Goal: Information Seeking & Learning: Compare options

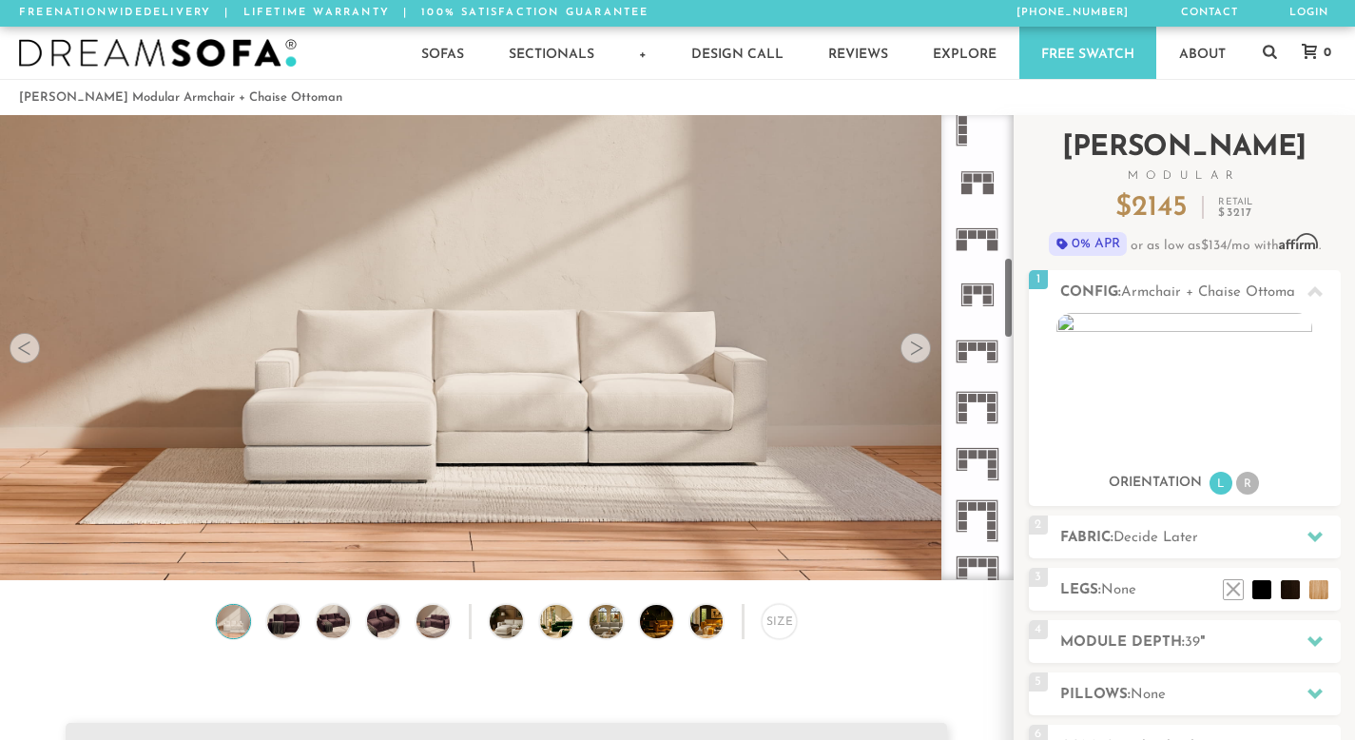
scroll to position [842, 0]
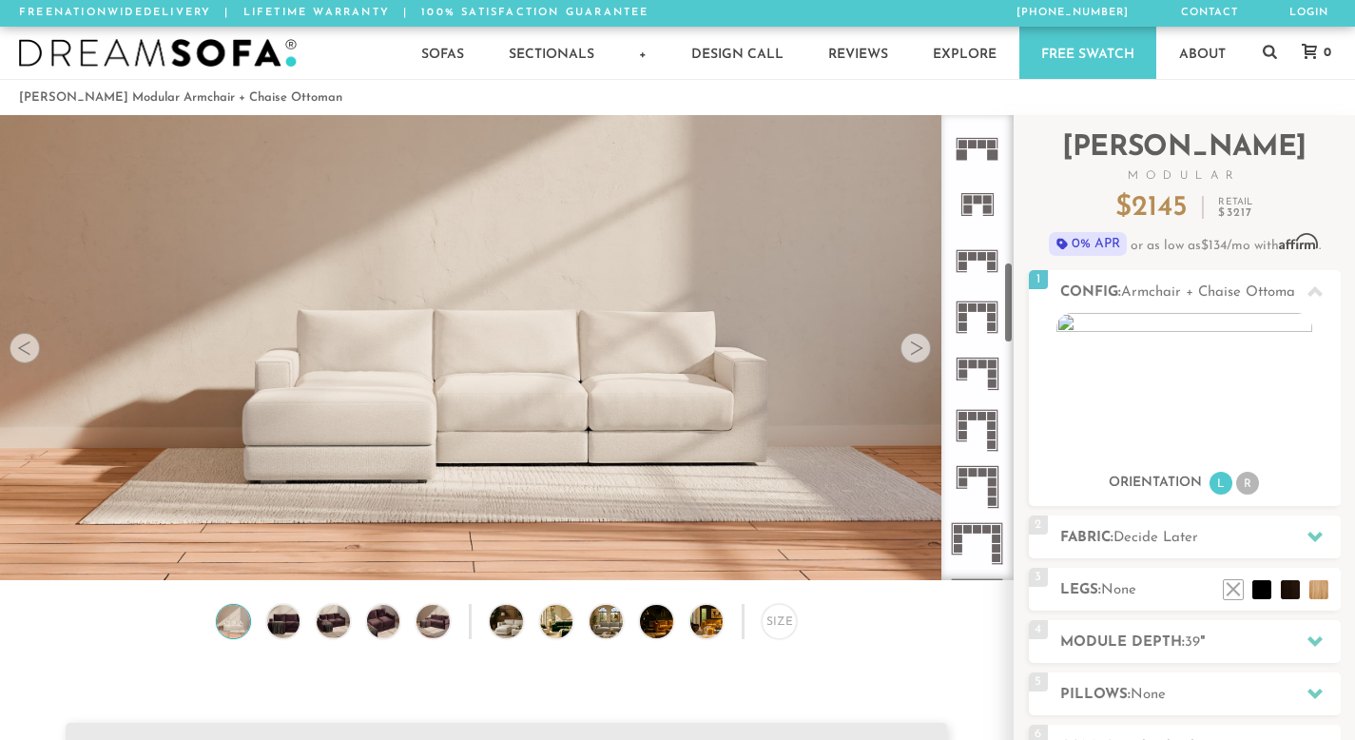
click at [974, 437] on icon at bounding box center [977, 430] width 56 height 56
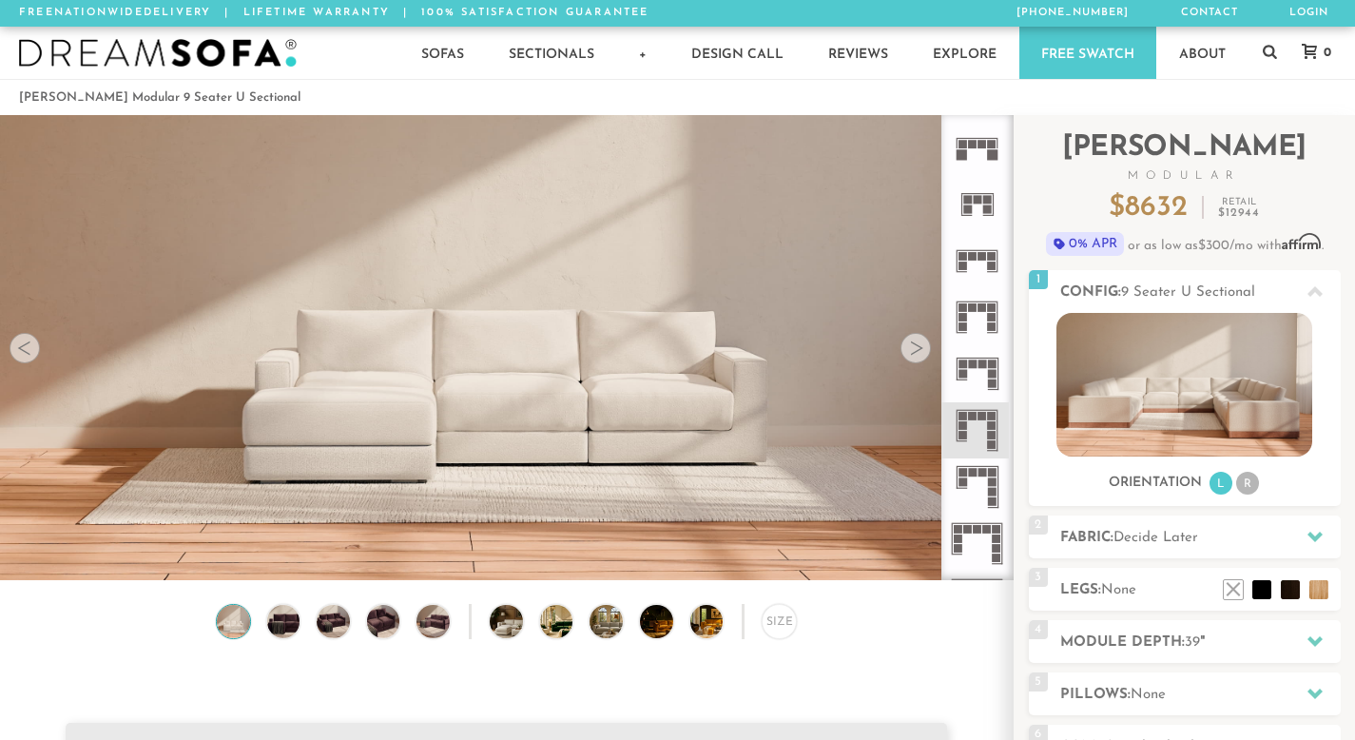
click at [974, 484] on icon at bounding box center [977, 486] width 56 height 56
click at [975, 545] on icon at bounding box center [977, 543] width 56 height 56
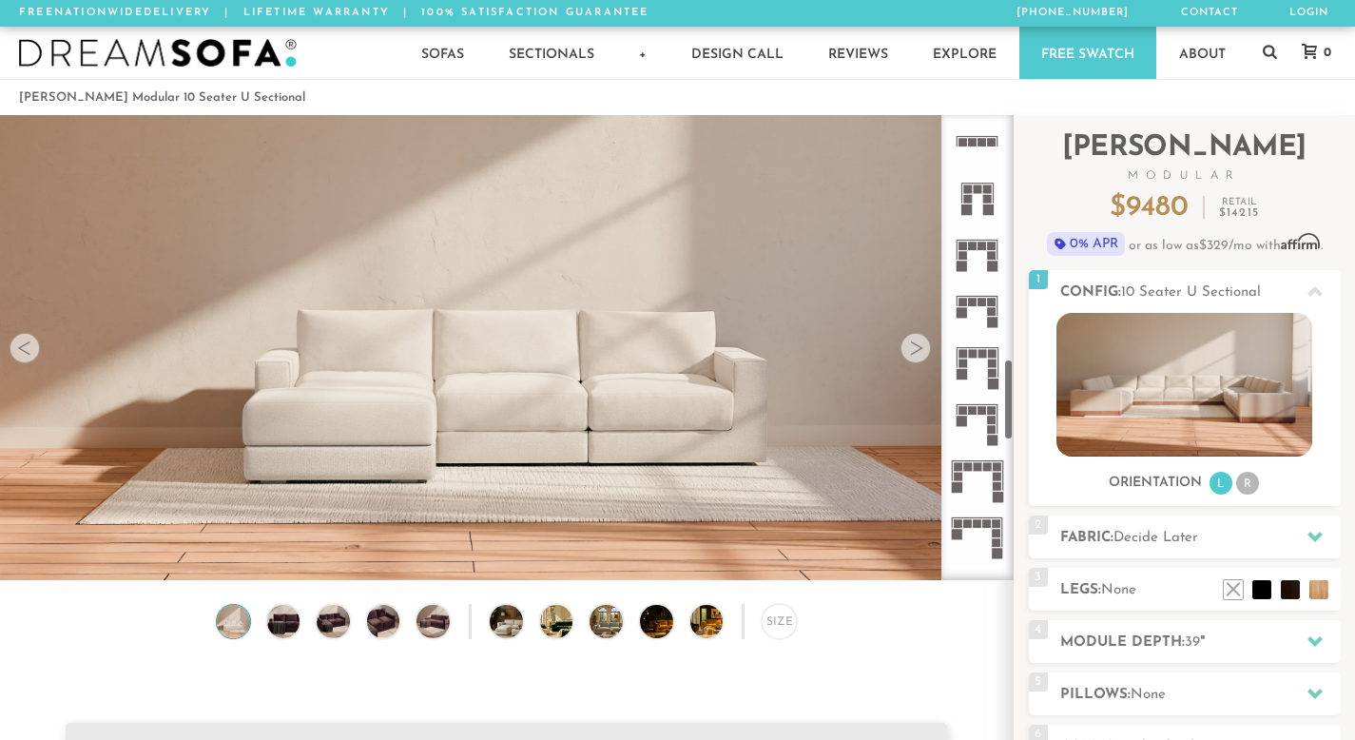
scroll to position [1434, 0]
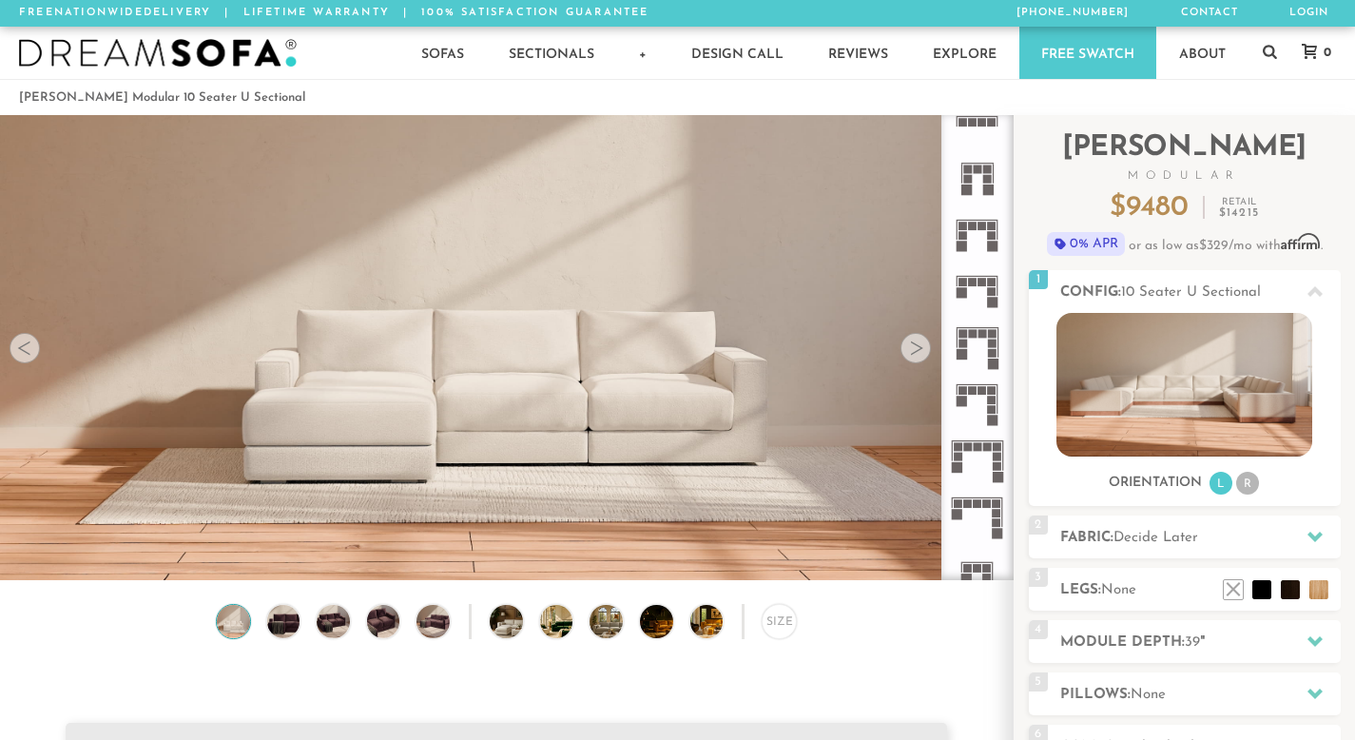
click at [987, 446] on rect at bounding box center [987, 446] width 9 height 9
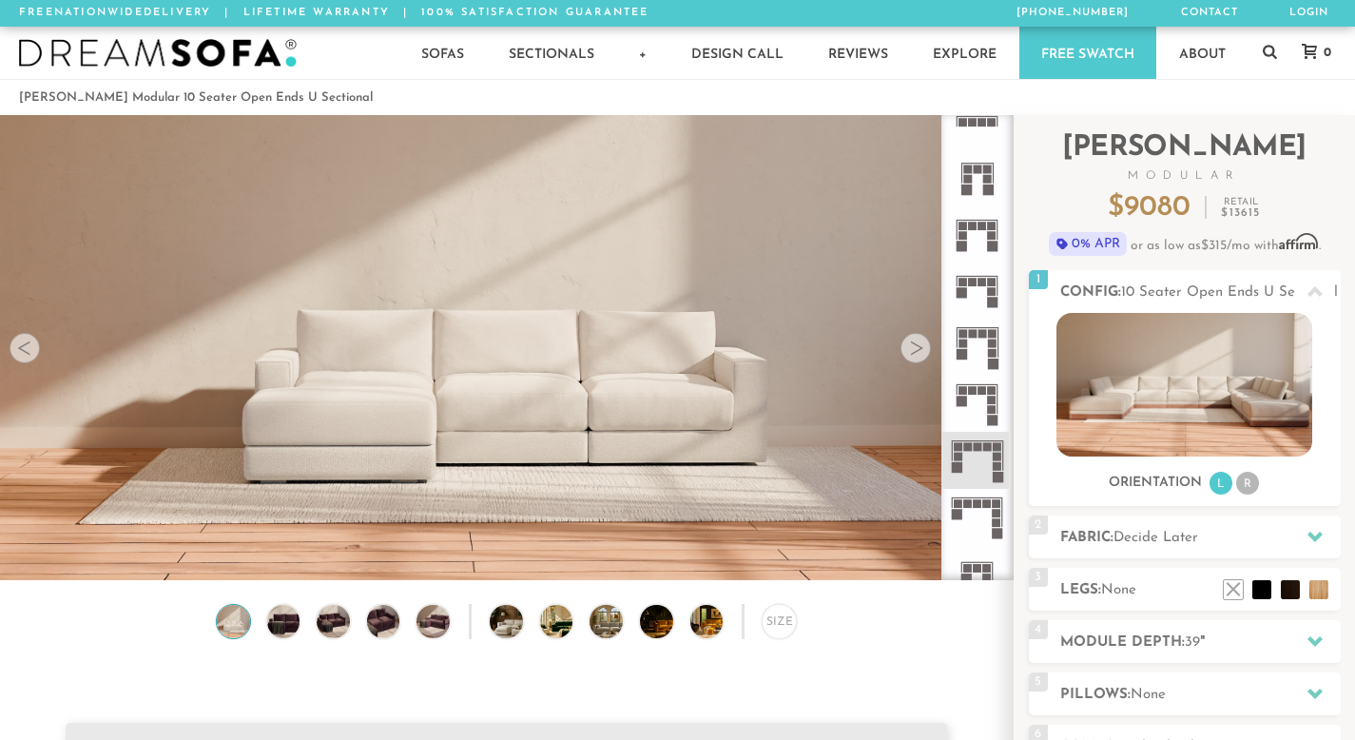
click at [992, 498] on icon at bounding box center [977, 517] width 56 height 56
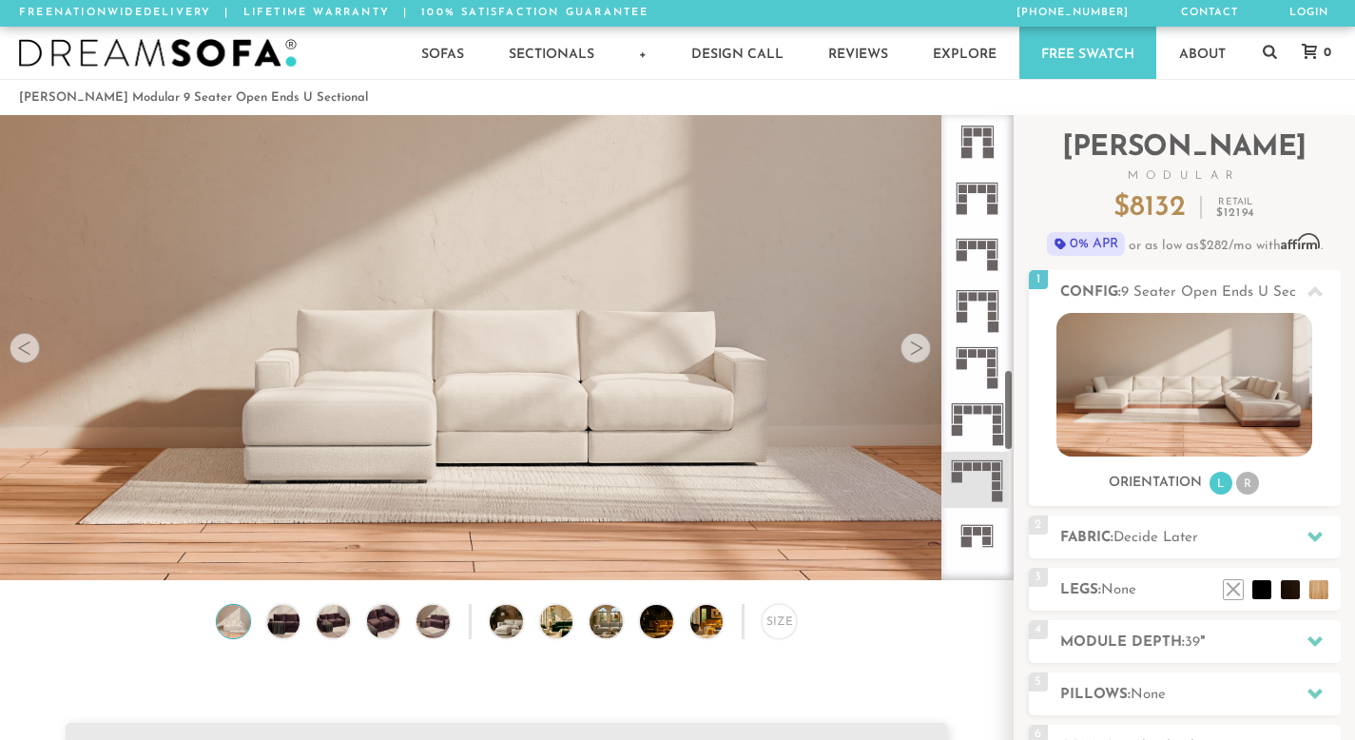
scroll to position [1475, 0]
click at [987, 381] on icon at bounding box center [977, 363] width 56 height 56
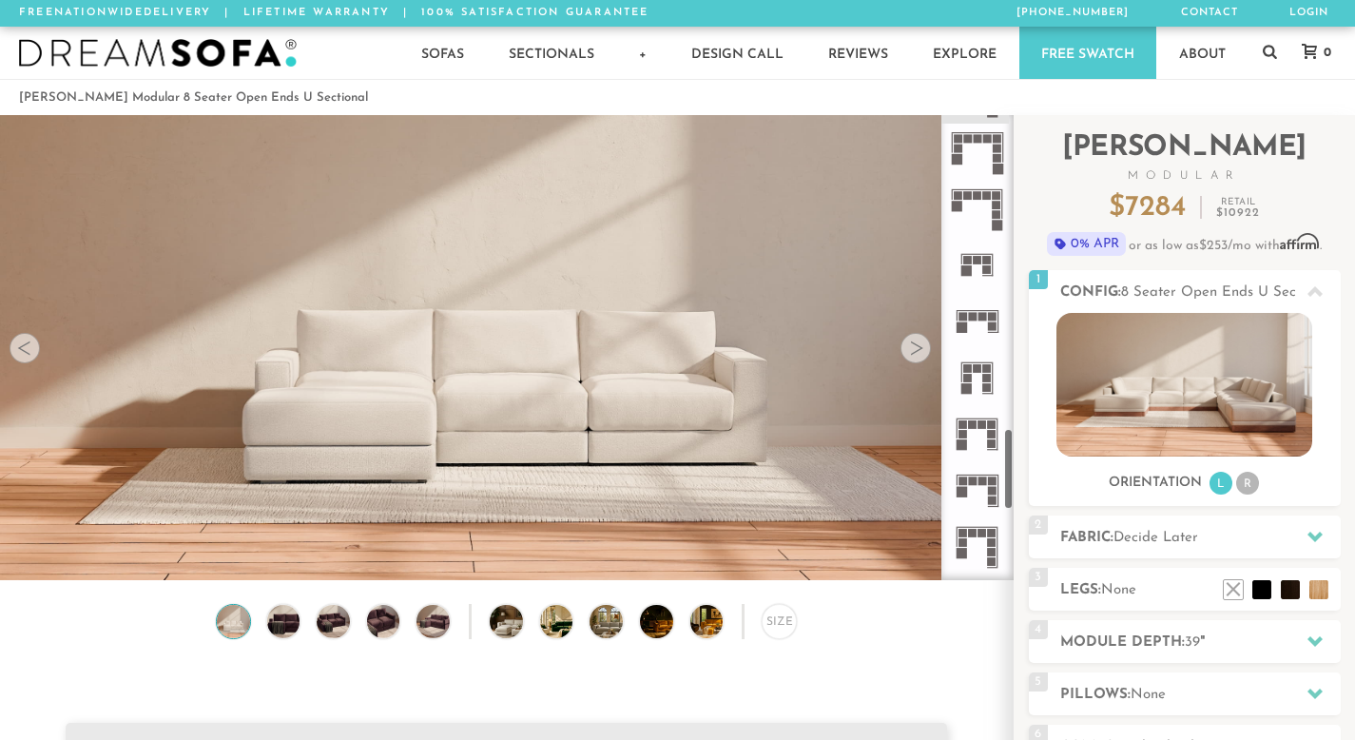
scroll to position [1910, 0]
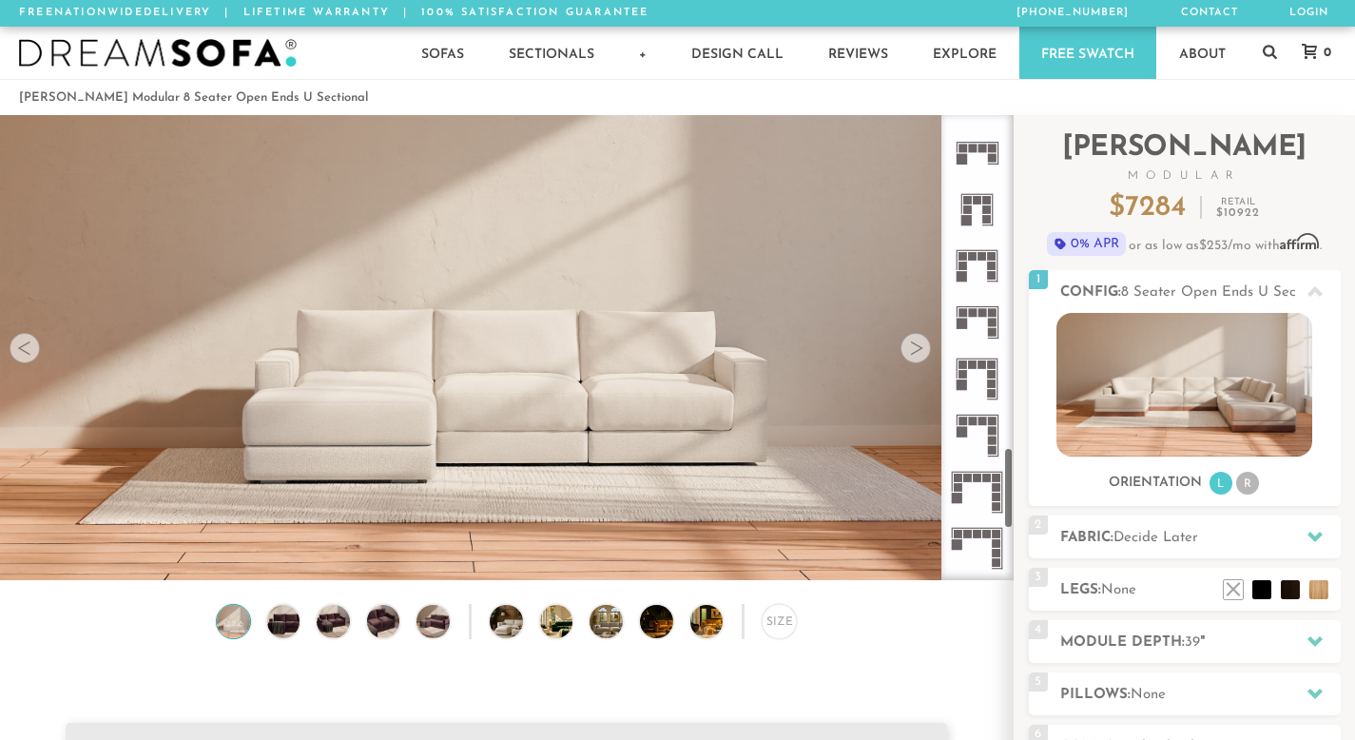
click at [979, 465] on icon at bounding box center [977, 492] width 56 height 56
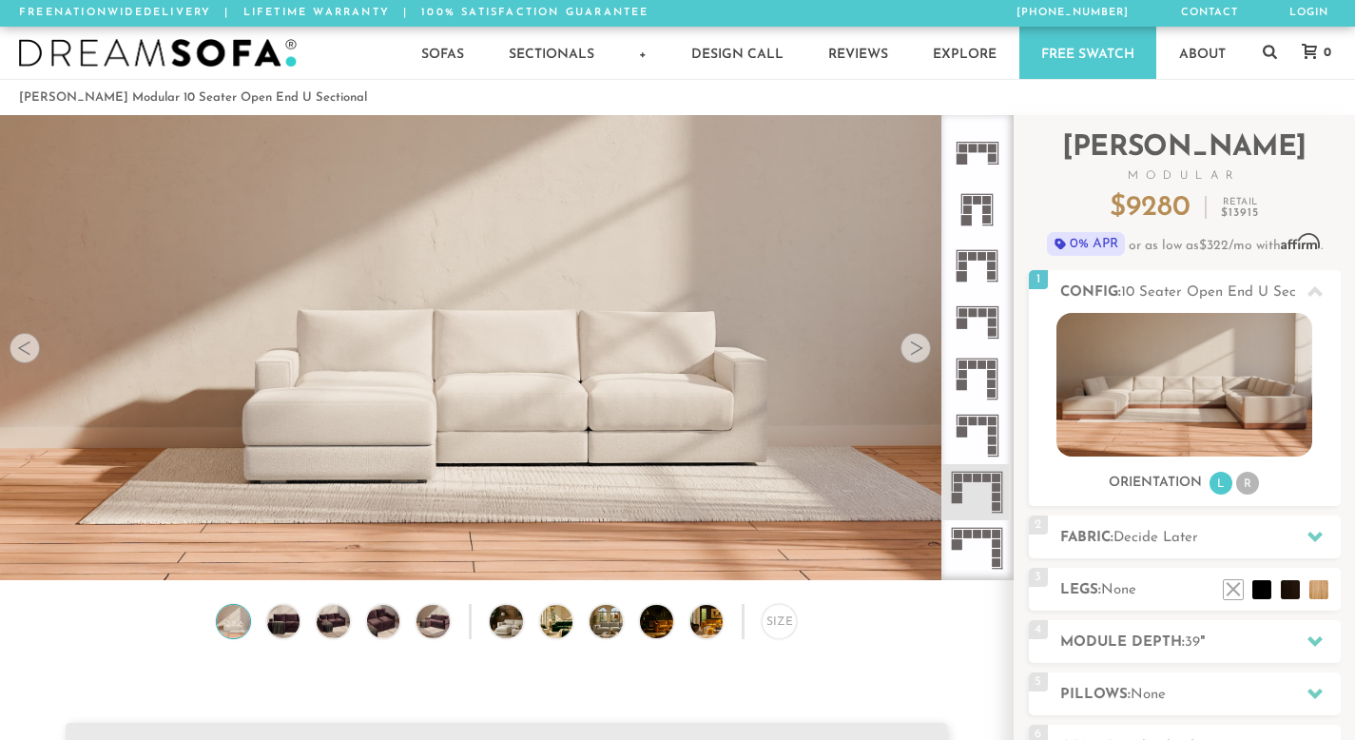
click at [969, 527] on icon at bounding box center [977, 548] width 56 height 56
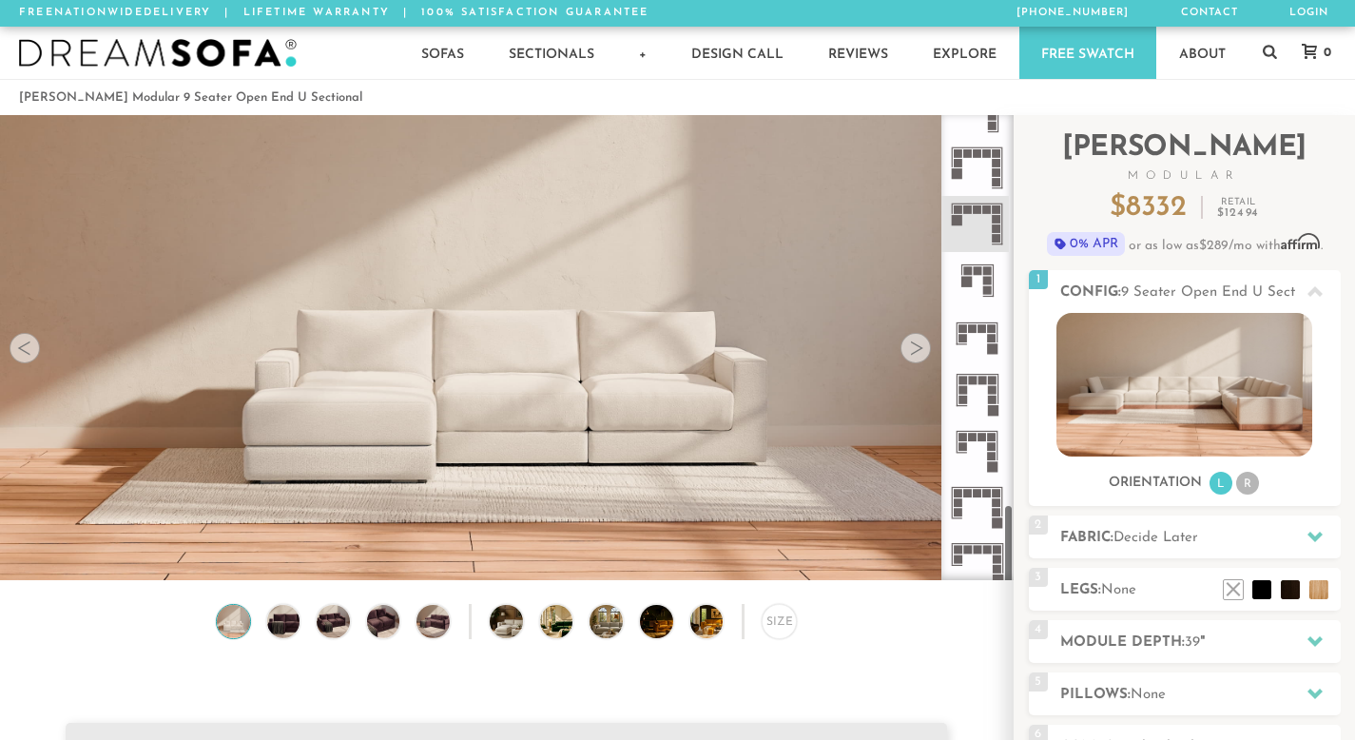
scroll to position [2239, 0]
click at [966, 543] on rect at bounding box center [967, 545] width 9 height 9
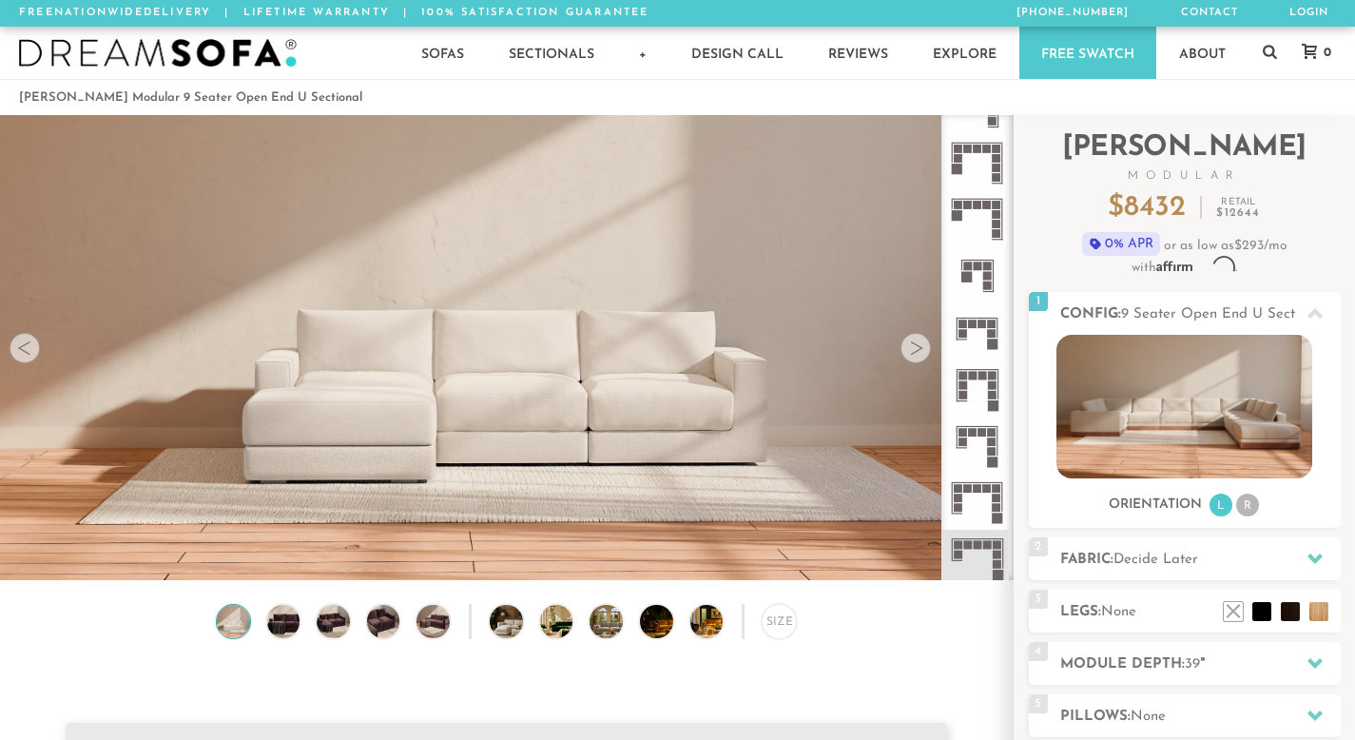
click at [967, 489] on rect at bounding box center [967, 488] width 9 height 9
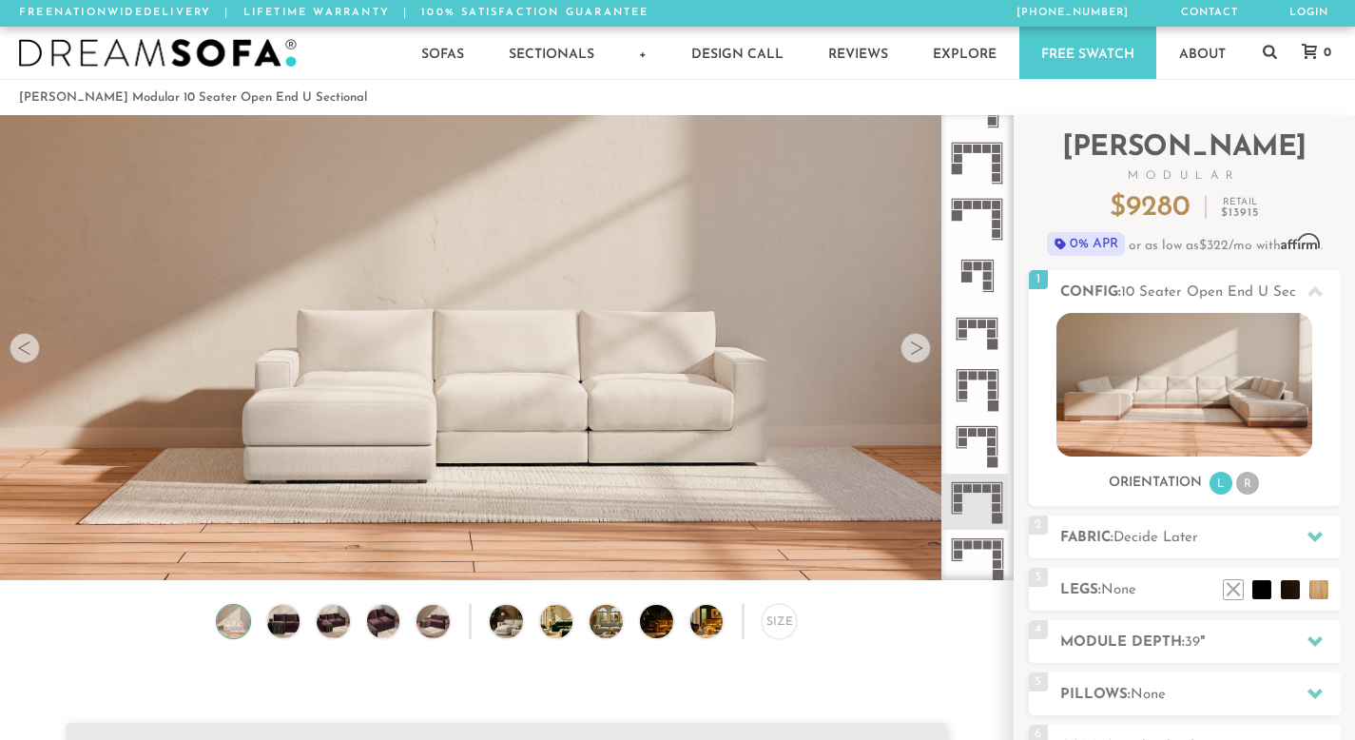
click at [978, 491] on rect at bounding box center [978, 488] width 9 height 9
click at [1135, 353] on img at bounding box center [1184, 385] width 256 height 144
click at [1222, 476] on li "L" at bounding box center [1220, 483] width 23 height 23
click at [1222, 481] on li "L" at bounding box center [1220, 483] width 23 height 23
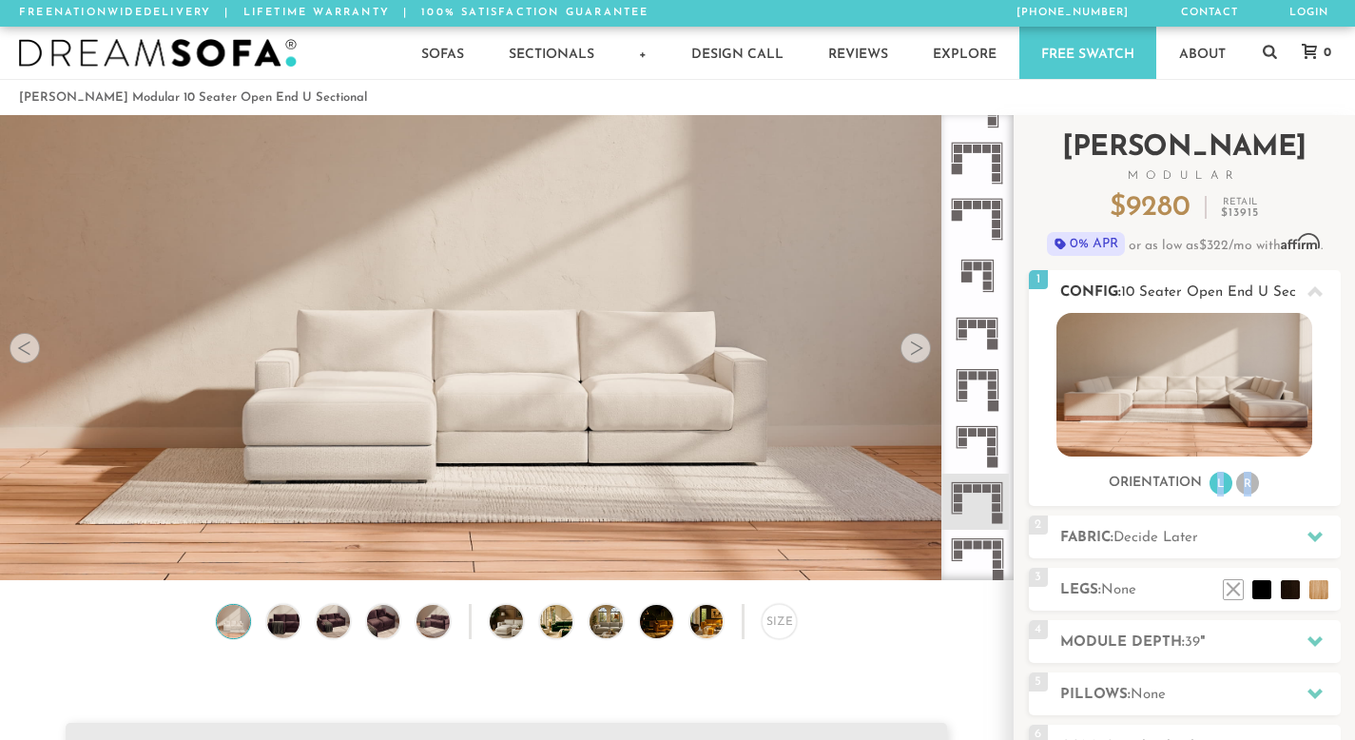
click at [1222, 481] on li "L" at bounding box center [1220, 483] width 23 height 23
click at [1254, 478] on li "R" at bounding box center [1247, 483] width 23 height 23
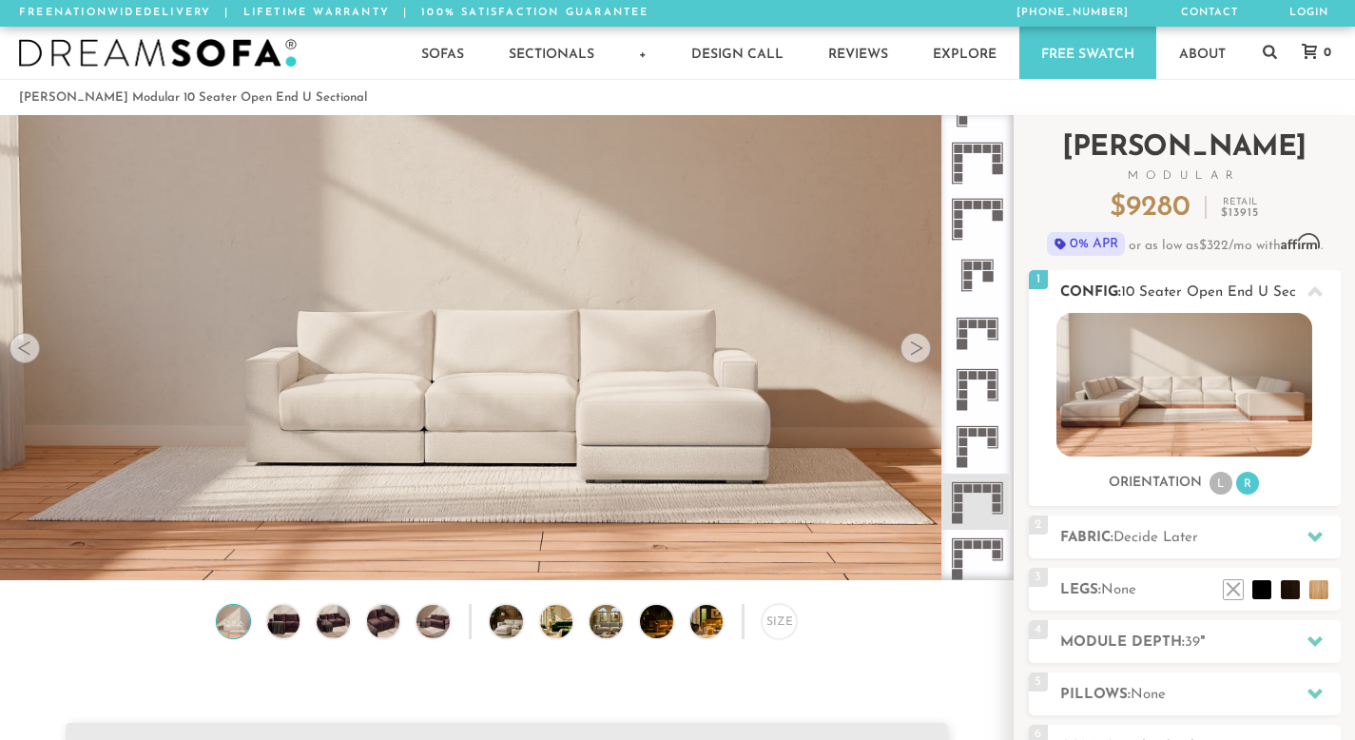
click at [1230, 483] on li "L" at bounding box center [1220, 483] width 23 height 23
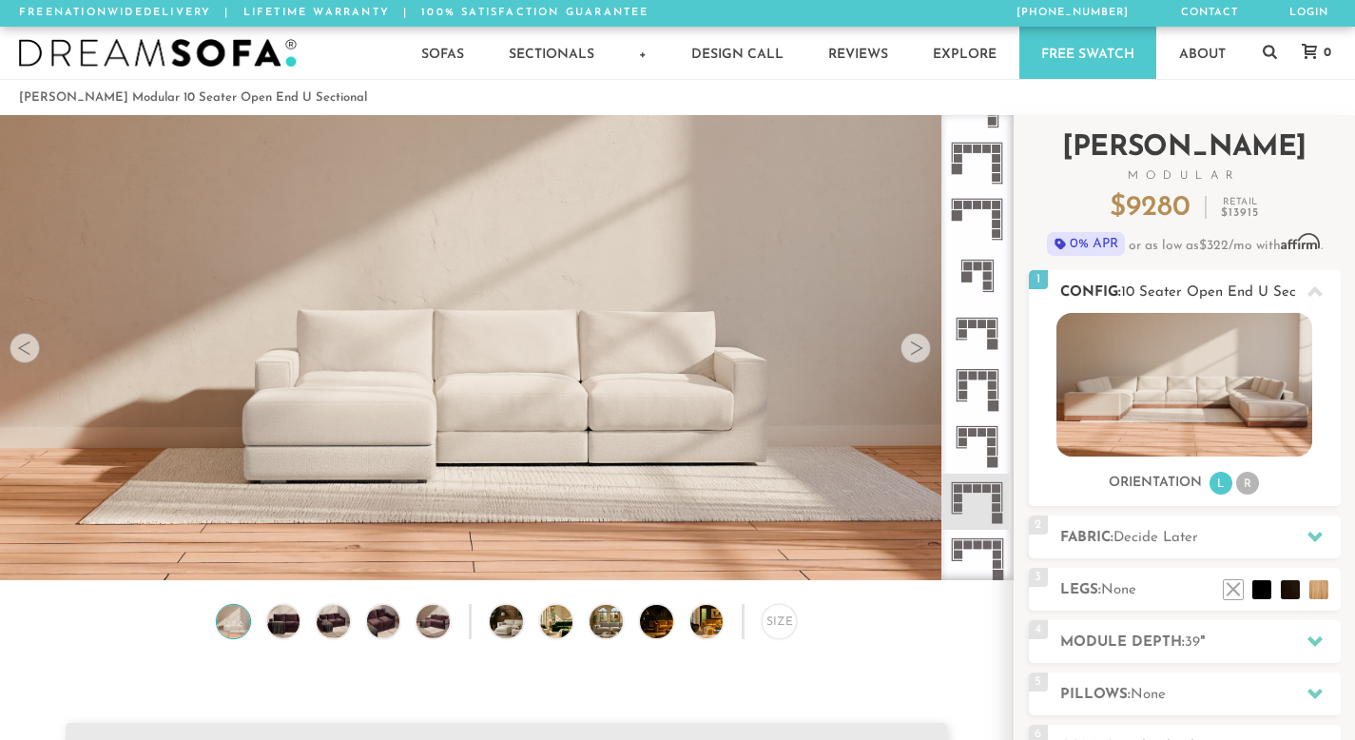
click at [1216, 488] on li "L" at bounding box center [1220, 483] width 23 height 23
click at [1286, 484] on div "Orientation L R" at bounding box center [1185, 484] width 312 height 26
